Goal: Information Seeking & Learning: Learn about a topic

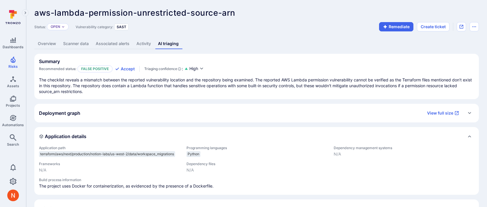
scroll to position [159, 0]
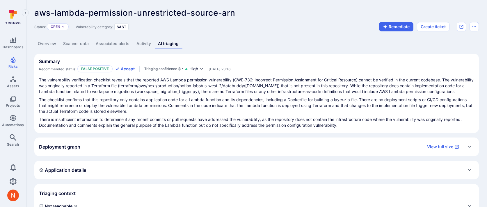
click at [49, 43] on link "Overview" at bounding box center [46, 43] width 25 height 11
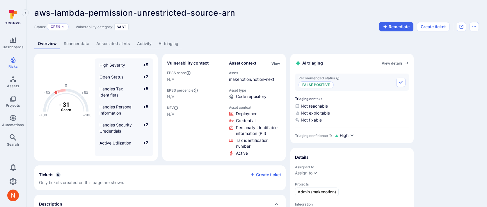
click at [176, 43] on link "AI triaging" at bounding box center [168, 43] width 27 height 11
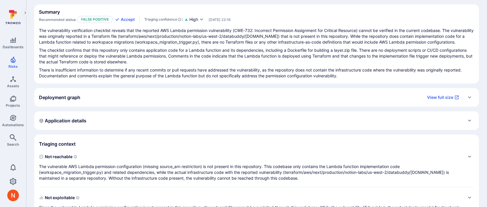
click at [177, 127] on div "Application details" at bounding box center [256, 121] width 445 height 19
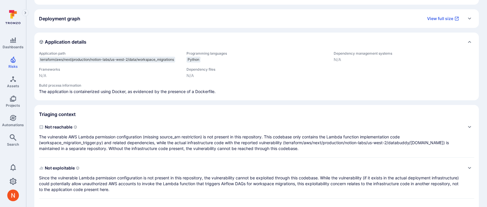
scroll to position [130, 0]
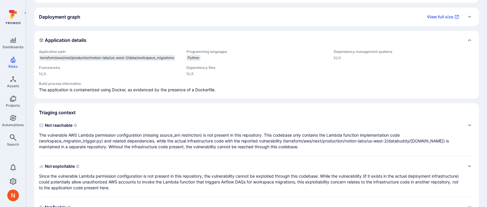
click at [177, 141] on p "The vulnerable AWS Lambda permission configuration (missing source_arn restrict…" at bounding box center [251, 140] width 424 height 17
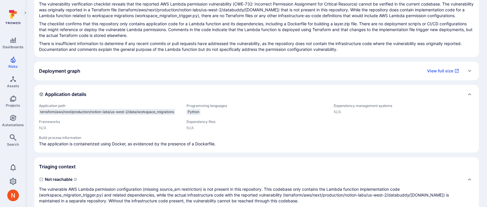
scroll to position [75, 0]
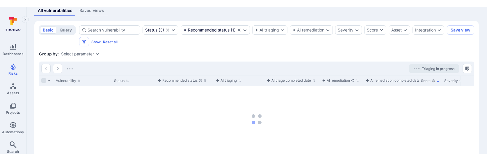
scroll to position [121, 0]
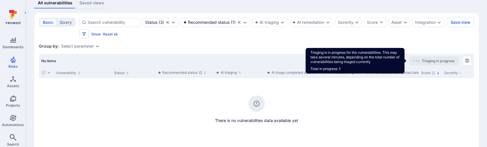
click at [427, 59] on span "Triaging in progress" at bounding box center [438, 61] width 33 height 4
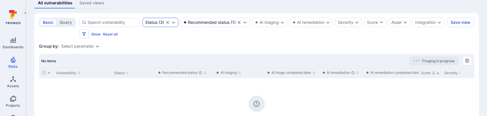
click at [168, 22] on icon "Clear selection" at bounding box center [167, 22] width 5 height 5
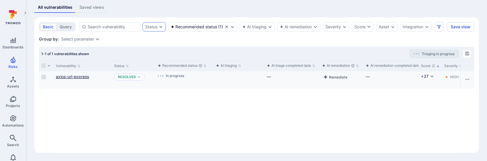
click at [83, 79] on link "axios-url-express" at bounding box center [72, 76] width 33 height 5
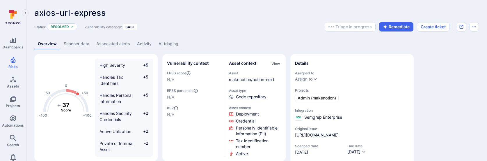
click at [175, 45] on link "AI triaging" at bounding box center [168, 43] width 27 height 11
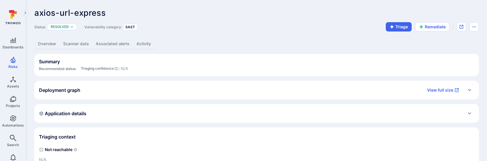
click at [49, 41] on link "Overview" at bounding box center [46, 43] width 25 height 11
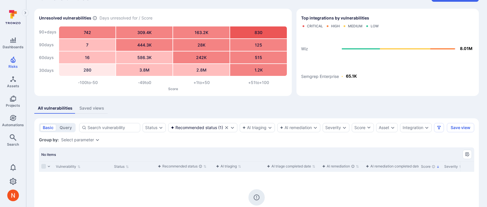
scroll to position [46, 0]
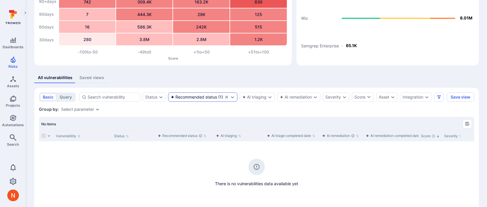
click at [226, 94] on div "Recommended status ( 1 )" at bounding box center [202, 97] width 69 height 9
